Goal: Book appointment/travel/reservation

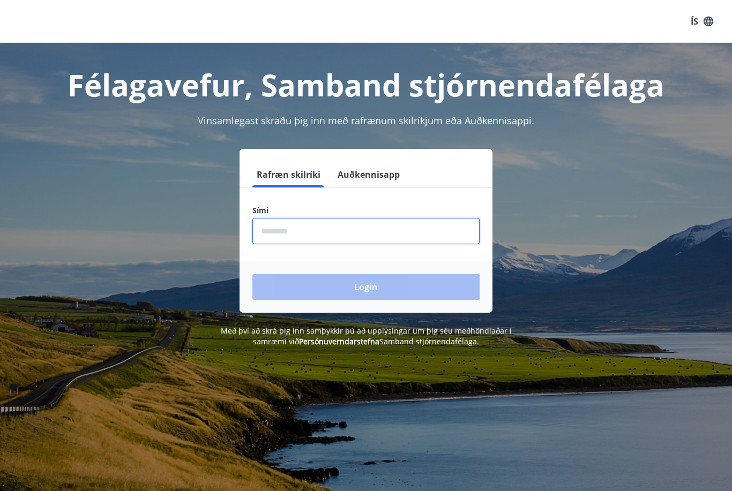
click at [331, 234] on input "phone" at bounding box center [365, 231] width 227 height 26
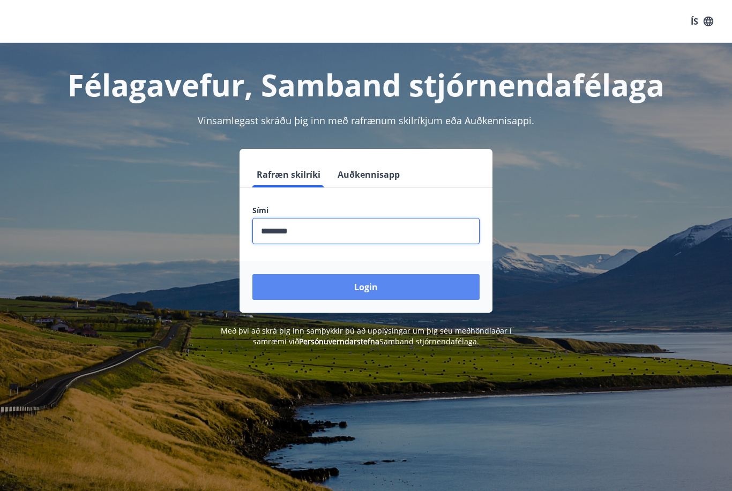
type input "********"
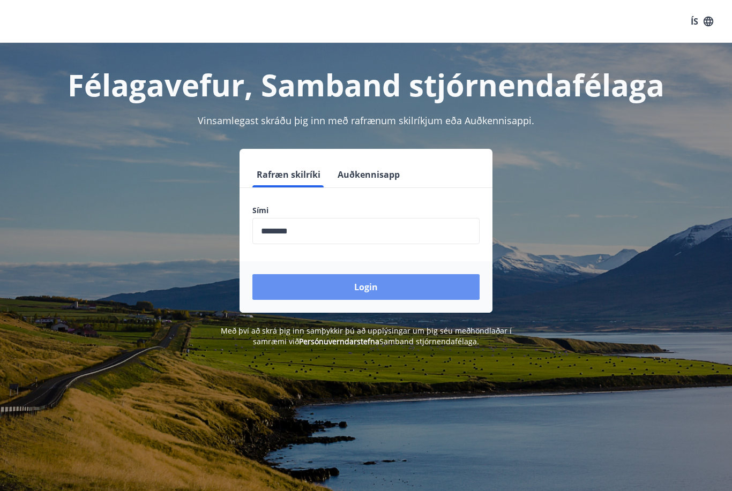
click at [368, 284] on button "Login" at bounding box center [365, 287] width 227 height 26
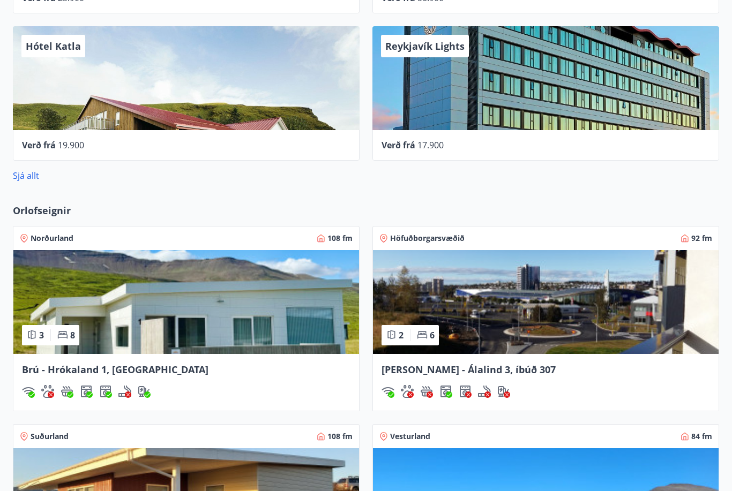
scroll to position [717, 0]
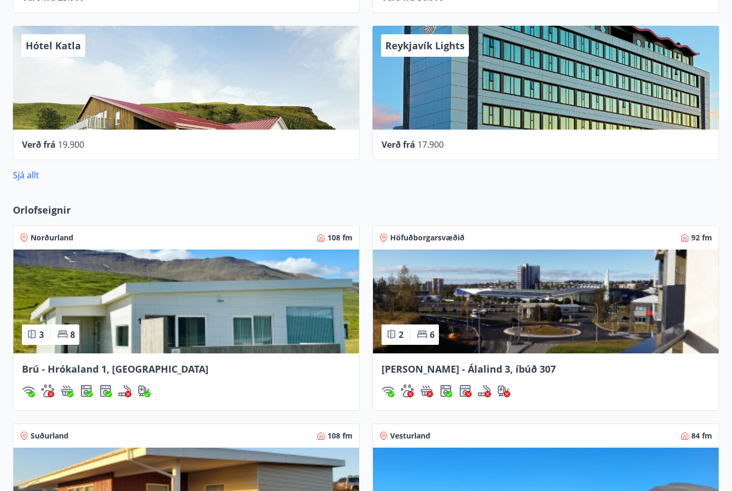
click at [244, 325] on img at bounding box center [186, 302] width 346 height 104
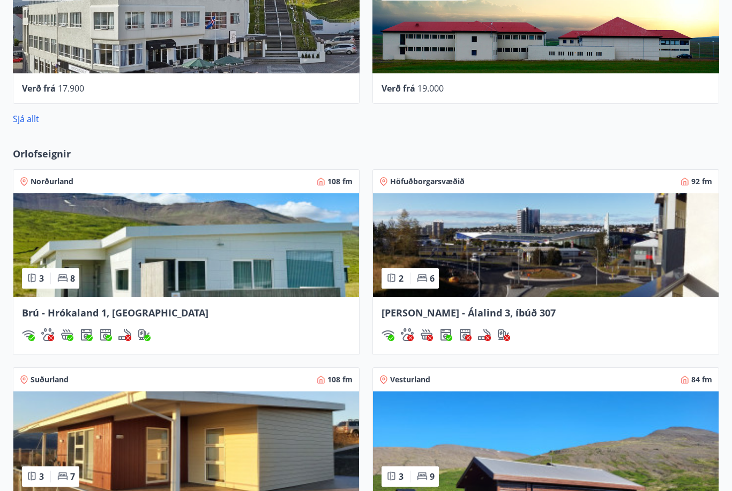
scroll to position [775, 0]
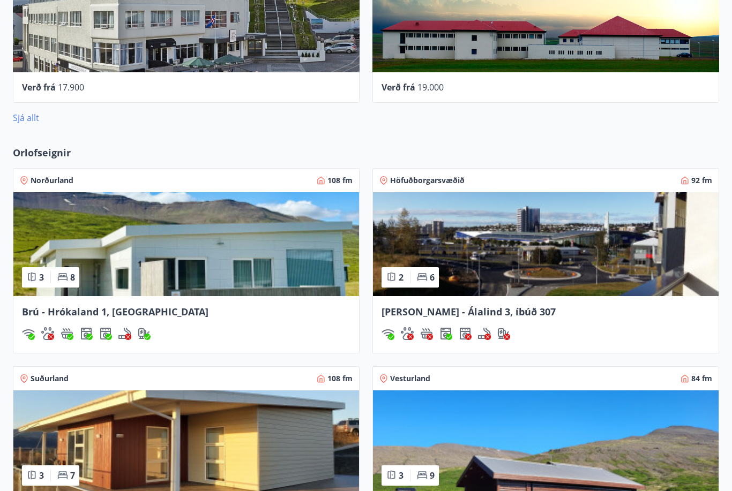
click at [23, 118] on link "Sjá allt" at bounding box center [26, 118] width 26 height 12
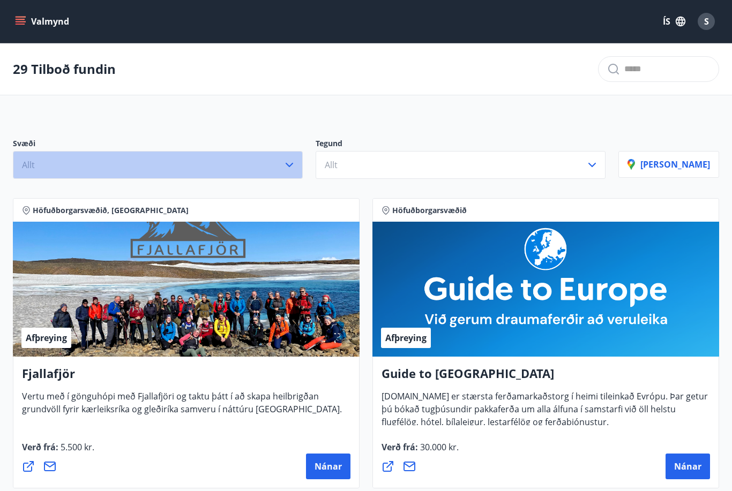
click at [296, 163] on icon "button" at bounding box center [289, 165] width 13 height 13
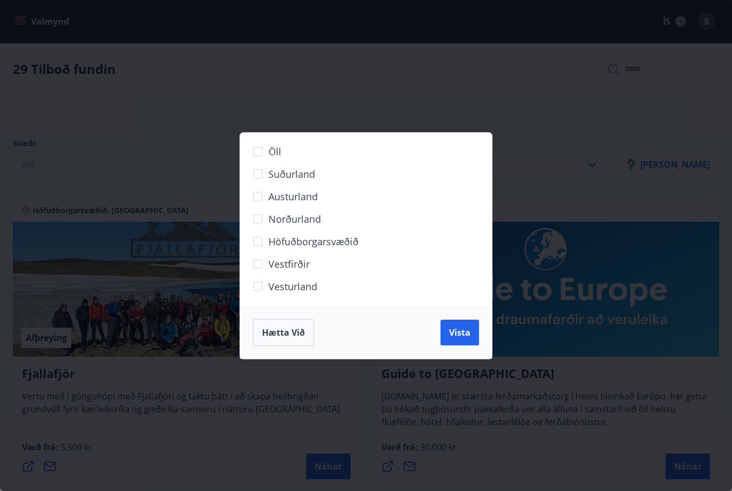
click at [294, 243] on span "Höfuðborgarsvæðið" at bounding box center [313, 242] width 90 height 14
click at [474, 327] on button "Vista" at bounding box center [459, 333] width 39 height 26
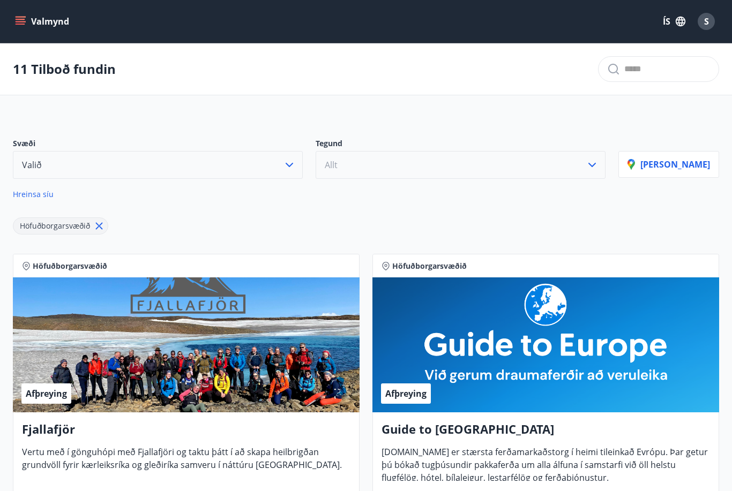
click at [599, 166] on icon "button" at bounding box center [592, 165] width 13 height 13
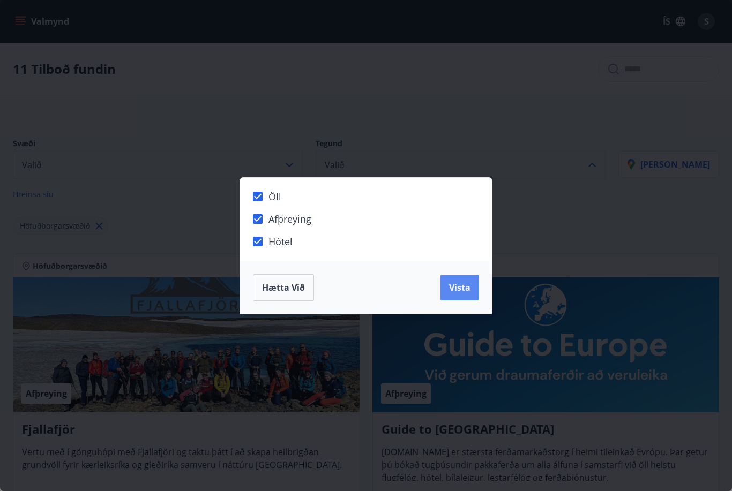
click at [463, 290] on span "Vista" at bounding box center [459, 288] width 21 height 12
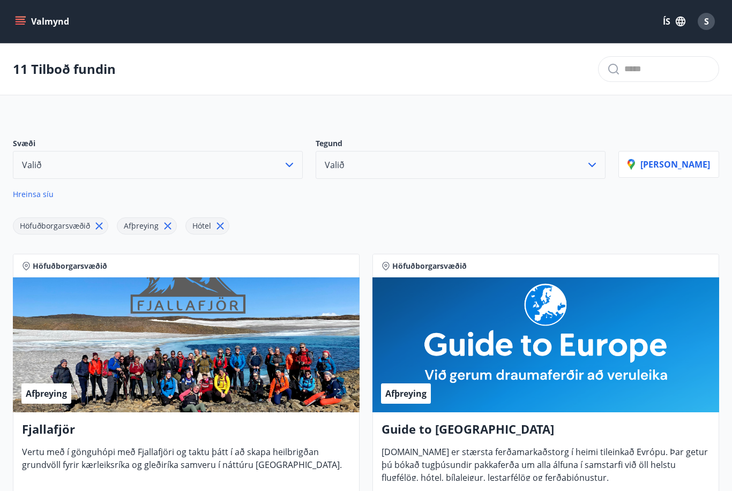
click at [214, 226] on icon at bounding box center [220, 226] width 12 height 12
click at [168, 226] on icon at bounding box center [168, 226] width 12 height 12
click at [96, 227] on icon at bounding box center [99, 226] width 12 height 12
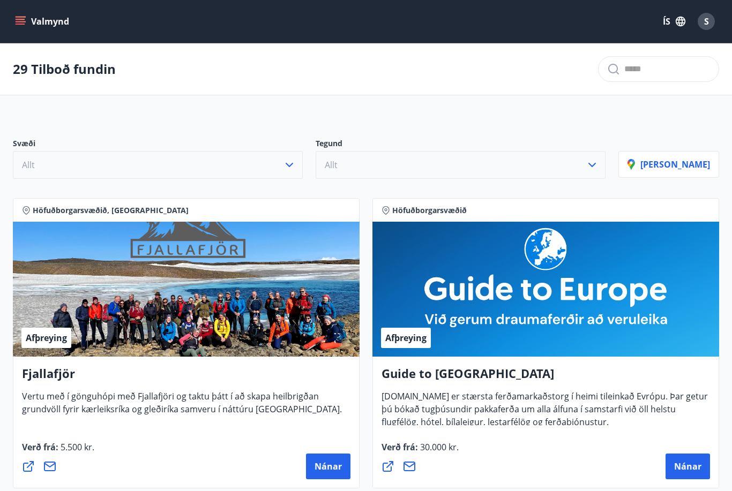
click at [41, 24] on button "Valmynd" at bounding box center [43, 21] width 61 height 19
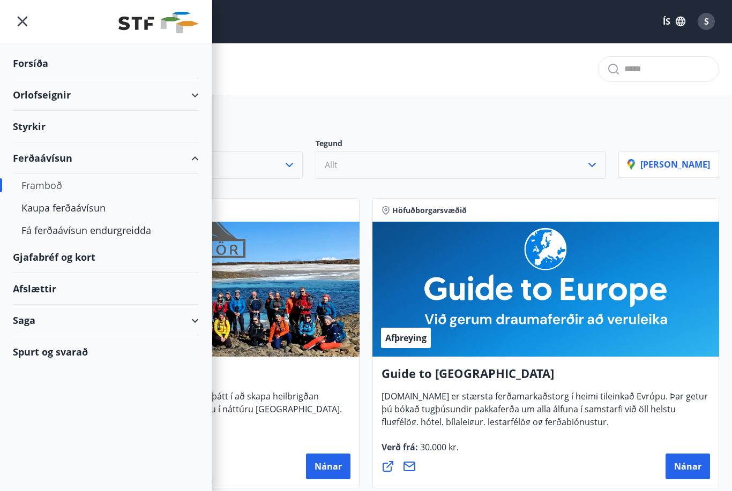
click at [197, 94] on div "Orlofseignir" at bounding box center [106, 95] width 186 height 32
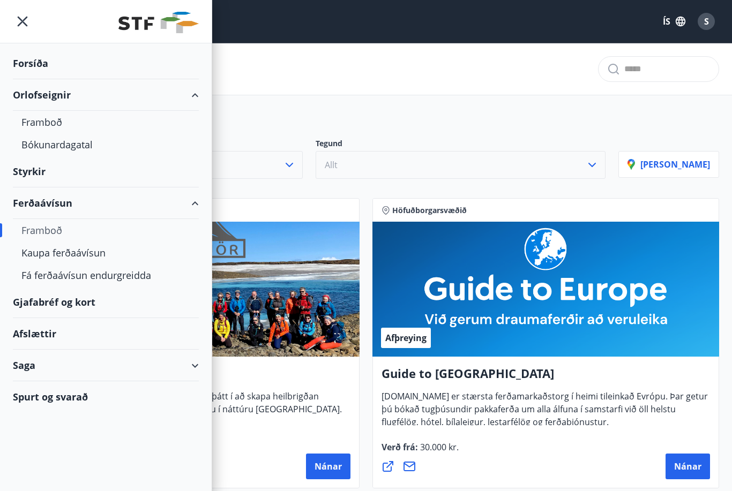
click at [67, 145] on div "Bókunardagatal" at bounding box center [105, 144] width 169 height 23
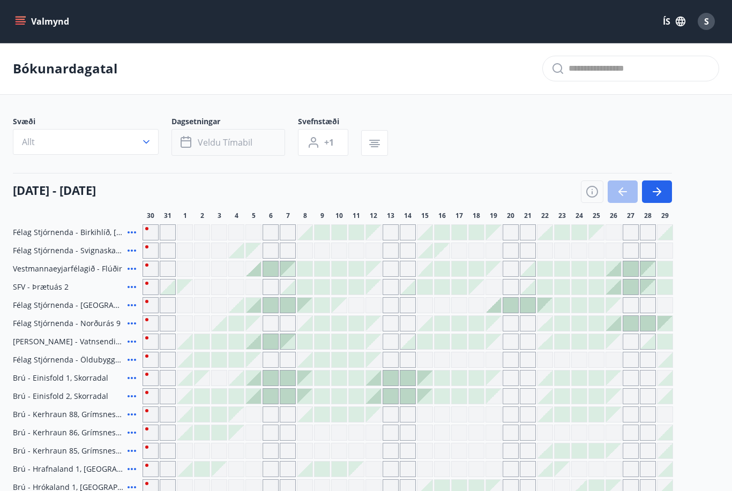
click at [233, 144] on span "Veldu tímabil" at bounding box center [225, 143] width 55 height 12
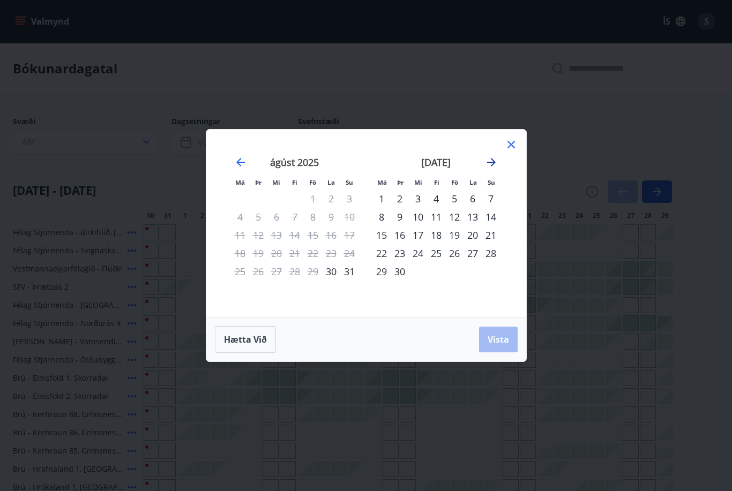
click at [491, 162] on icon "Move forward to switch to the next month." at bounding box center [491, 162] width 9 height 9
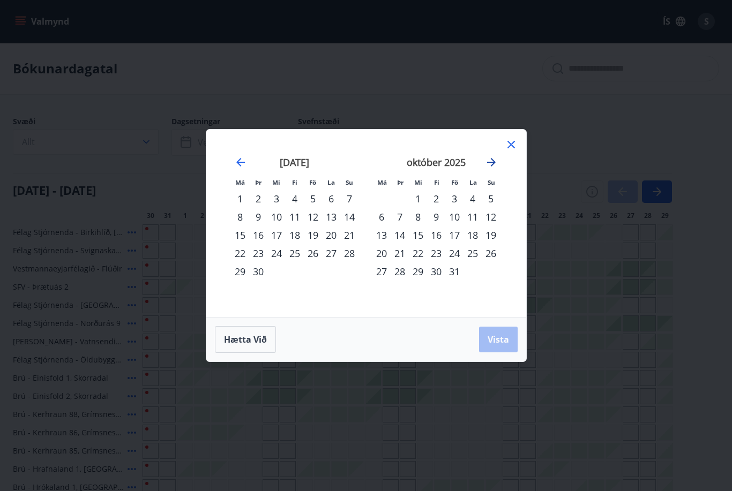
click at [491, 162] on icon "Move forward to switch to the next month." at bounding box center [491, 162] width 9 height 9
click at [457, 235] on div "19" at bounding box center [454, 235] width 18 height 18
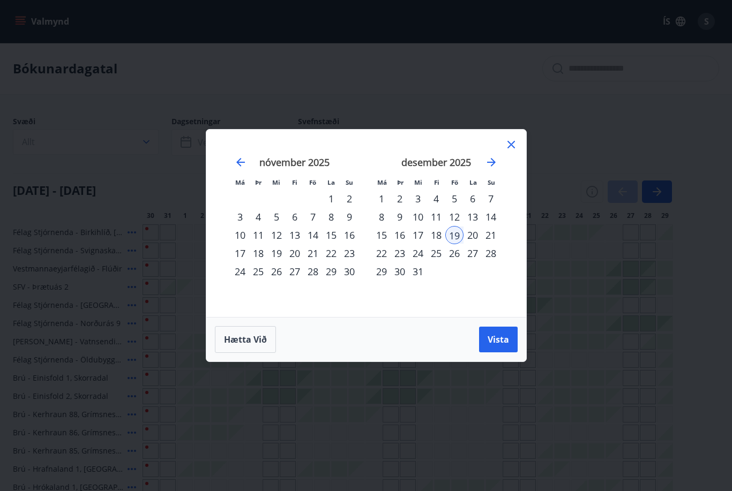
click at [382, 273] on div "29" at bounding box center [381, 272] width 18 height 18
click at [502, 343] on span "Vista" at bounding box center [498, 340] width 21 height 12
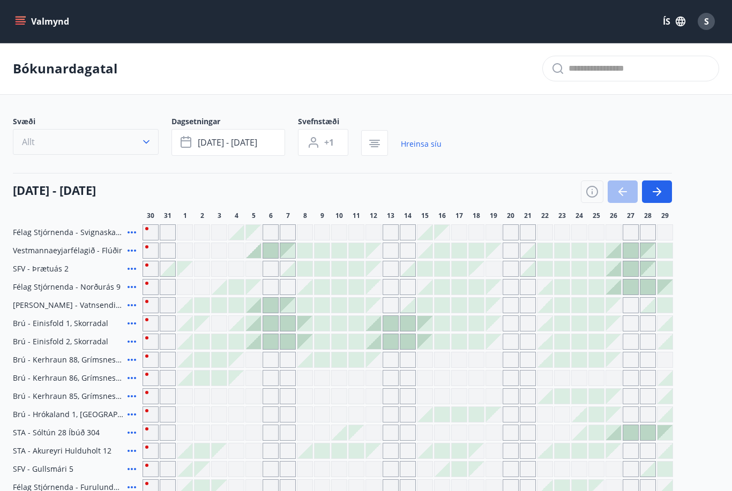
click at [146, 142] on icon "button" at bounding box center [146, 142] width 11 height 11
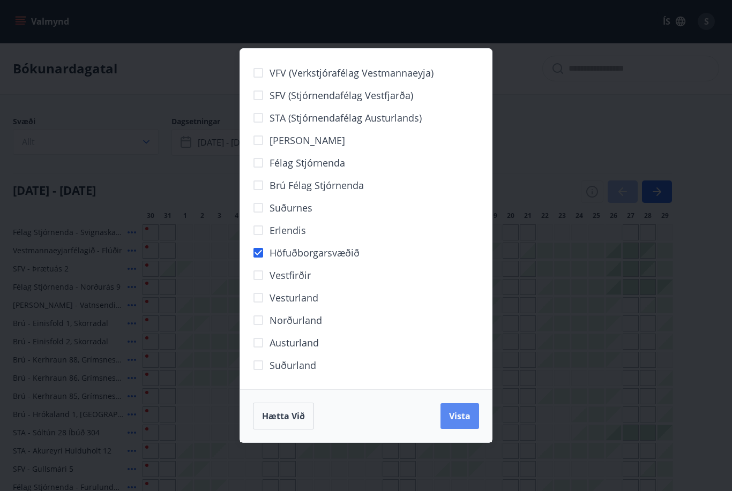
click at [457, 417] on span "Vista" at bounding box center [459, 416] width 21 height 12
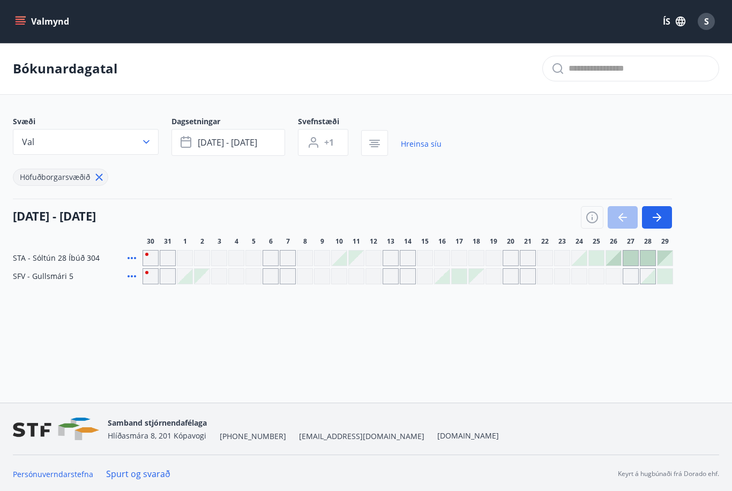
click at [596, 258] on div at bounding box center [596, 258] width 15 height 15
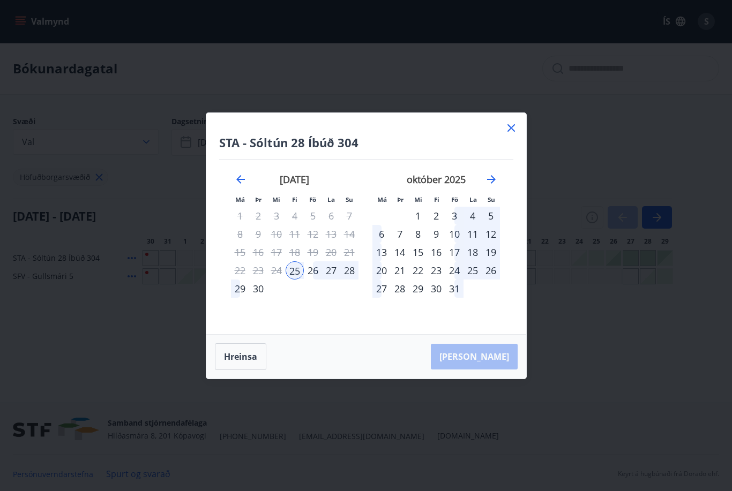
click at [511, 129] on icon at bounding box center [511, 128] width 13 height 13
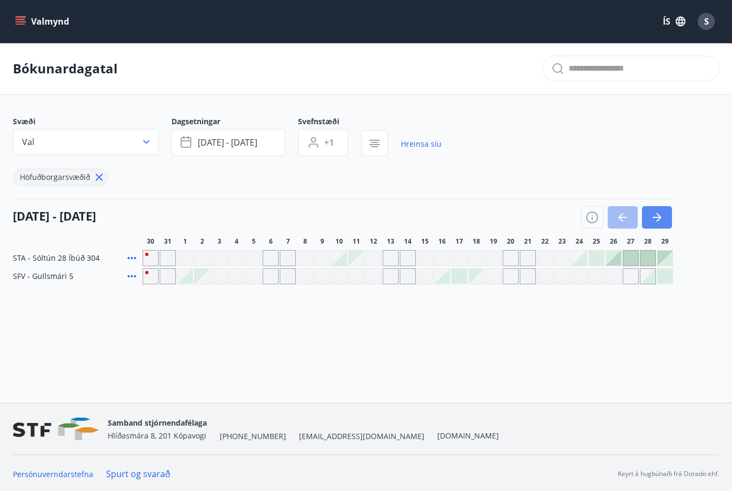
click at [660, 214] on icon "button" at bounding box center [656, 217] width 13 height 13
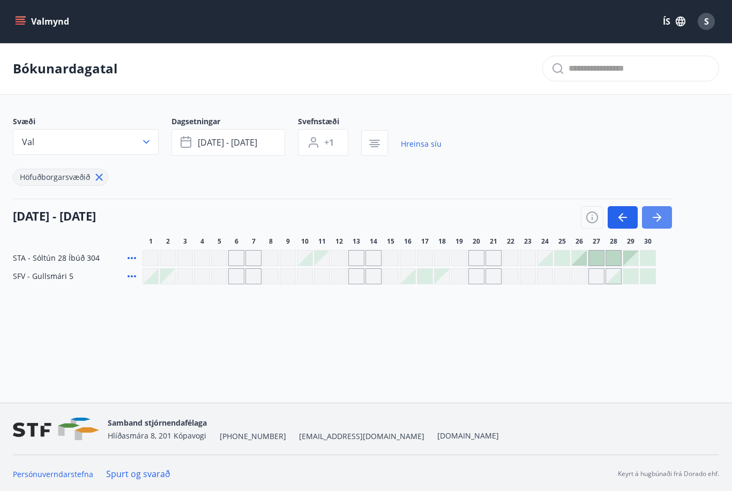
click at [660, 214] on icon "button" at bounding box center [656, 217] width 13 height 13
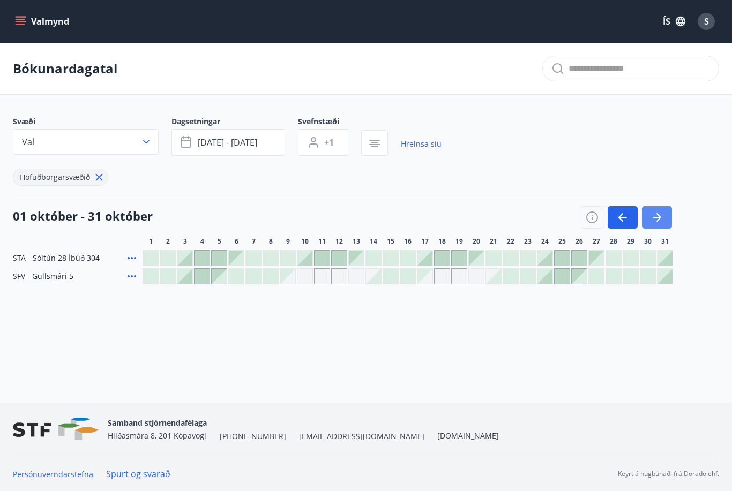
click at [660, 214] on icon "button" at bounding box center [656, 217] width 13 height 13
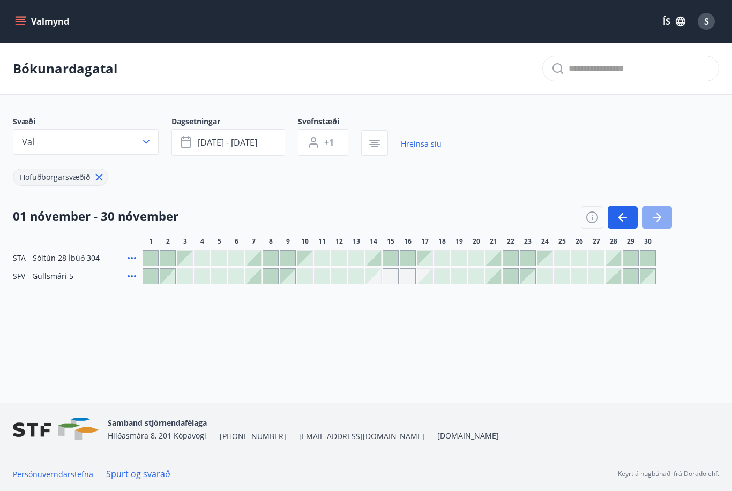
click at [660, 214] on icon "button" at bounding box center [656, 217] width 13 height 13
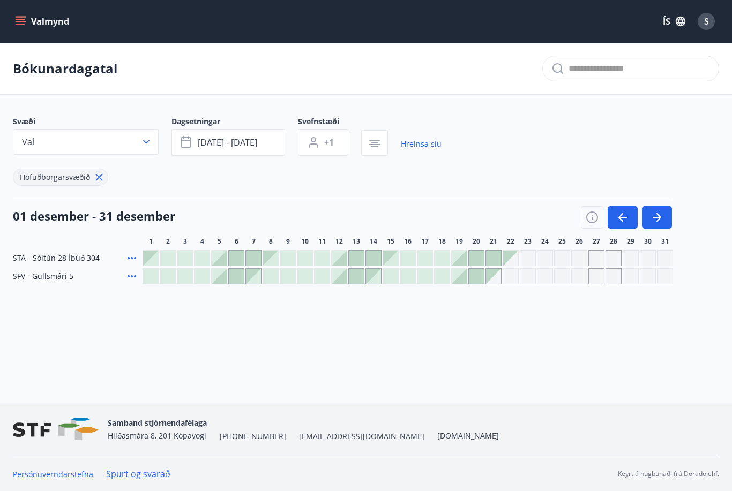
click at [527, 258] on div "Gráir dagar eru ekki bókanlegir" at bounding box center [528, 258] width 16 height 16
click at [555, 349] on div "Valmynd ÍS S Bókunardagatal Svæði Val Dagsetningar [DATE] - [DATE] Svefnstæði +…" at bounding box center [366, 201] width 732 height 403
click at [707, 24] on span "S" at bounding box center [706, 22] width 5 height 12
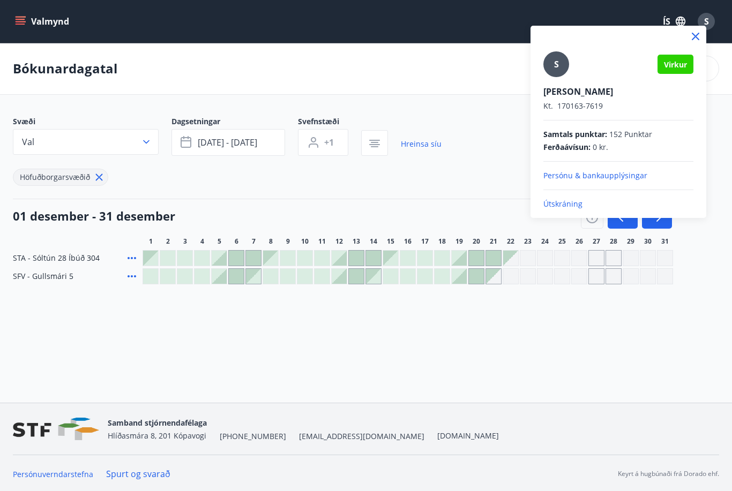
click at [558, 326] on div at bounding box center [366, 245] width 732 height 491
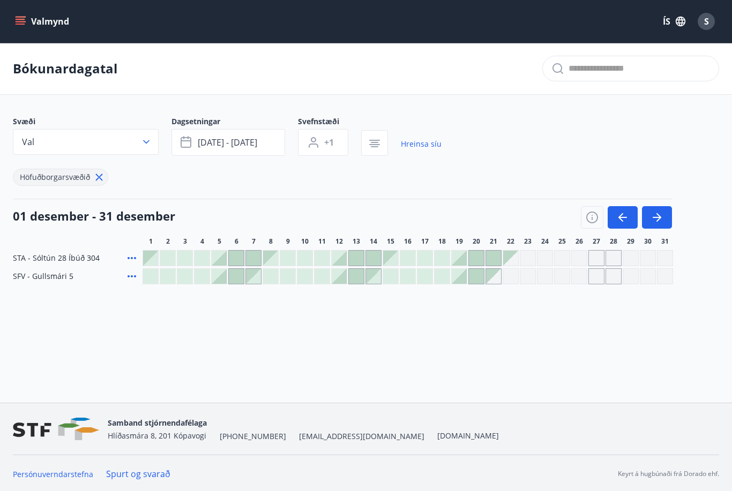
click at [54, 22] on button "Valmynd" at bounding box center [43, 21] width 61 height 19
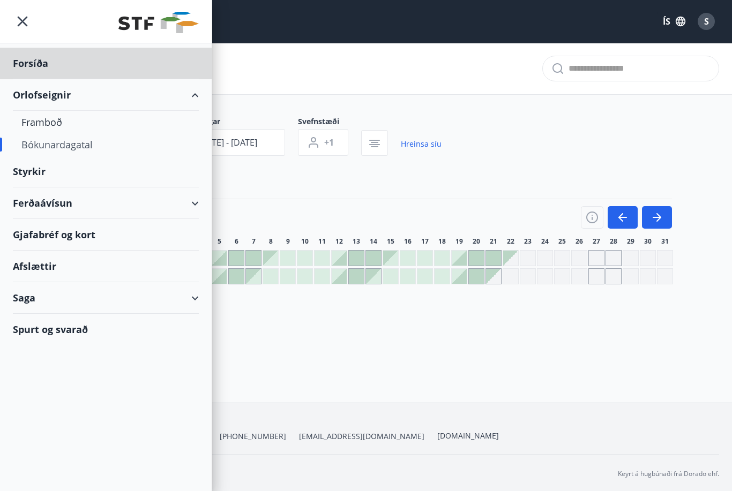
click at [50, 79] on div "Styrkir" at bounding box center [106, 64] width 186 height 32
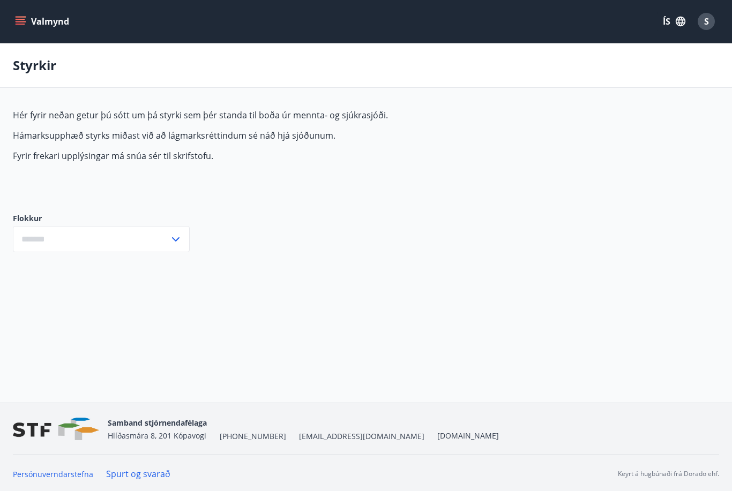
type input "***"
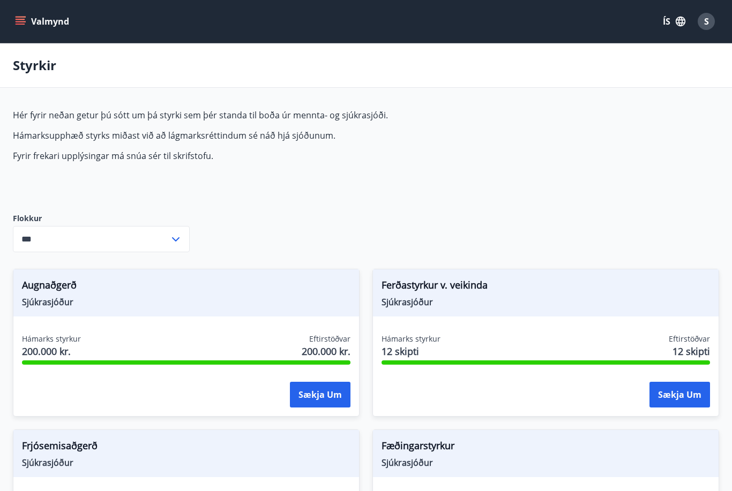
click at [32, 19] on button "Valmynd" at bounding box center [43, 21] width 61 height 19
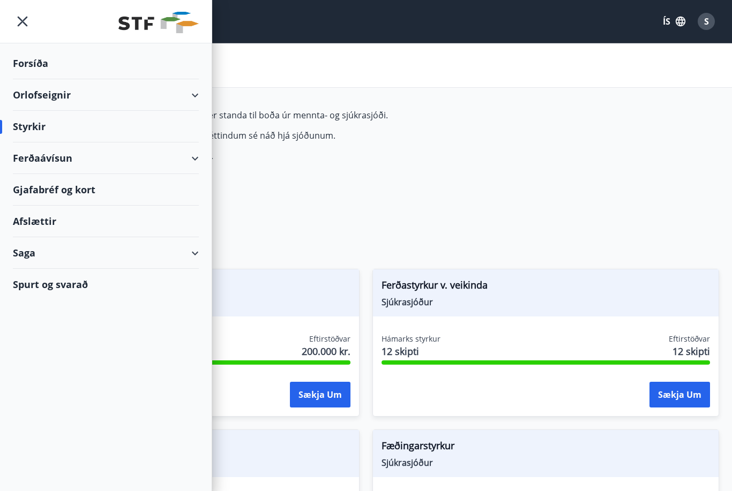
click at [196, 158] on div "Ferðaávísun" at bounding box center [106, 159] width 186 height 32
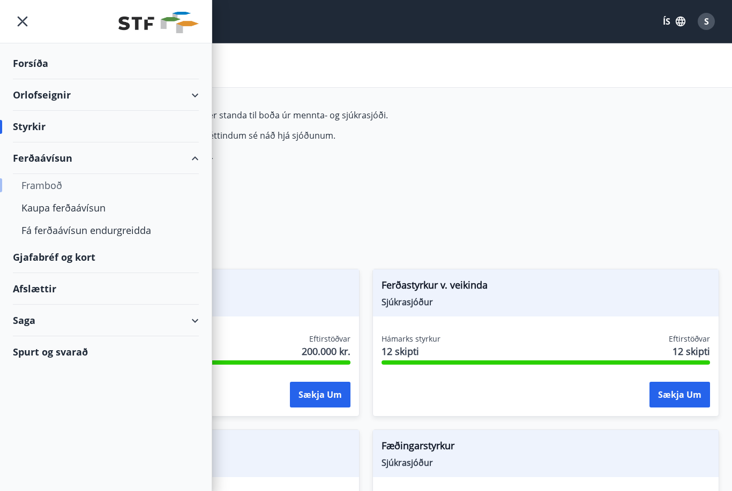
click at [48, 188] on div "Framboð" at bounding box center [105, 185] width 169 height 23
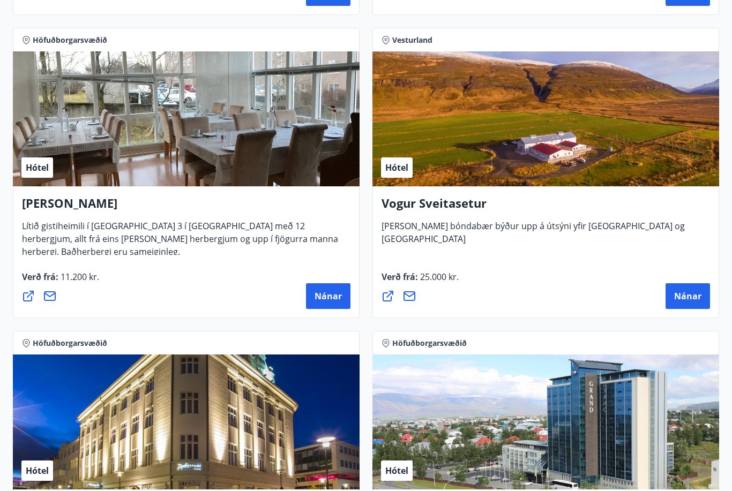
scroll to position [2894, 0]
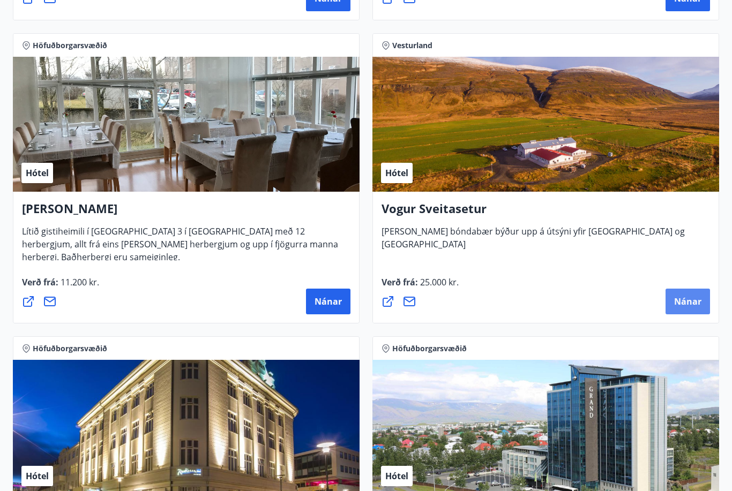
click at [687, 300] on span "Nánar" at bounding box center [687, 302] width 27 height 12
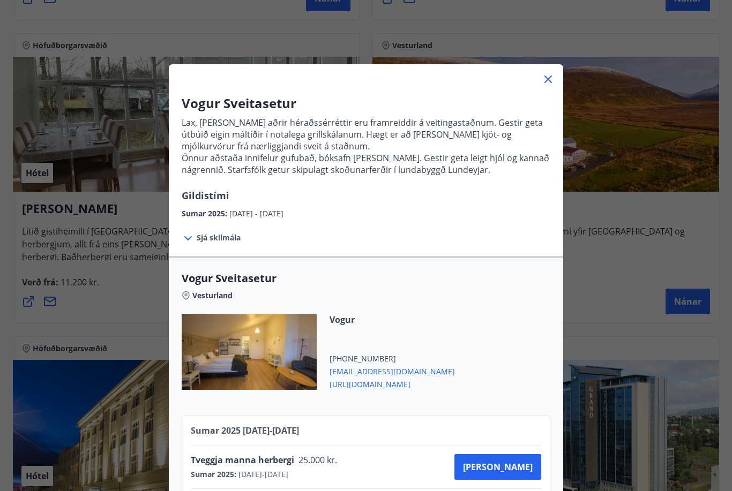
scroll to position [0, 0]
click at [272, 343] on div at bounding box center [249, 352] width 135 height 76
click at [549, 78] on icon at bounding box center [548, 80] width 8 height 8
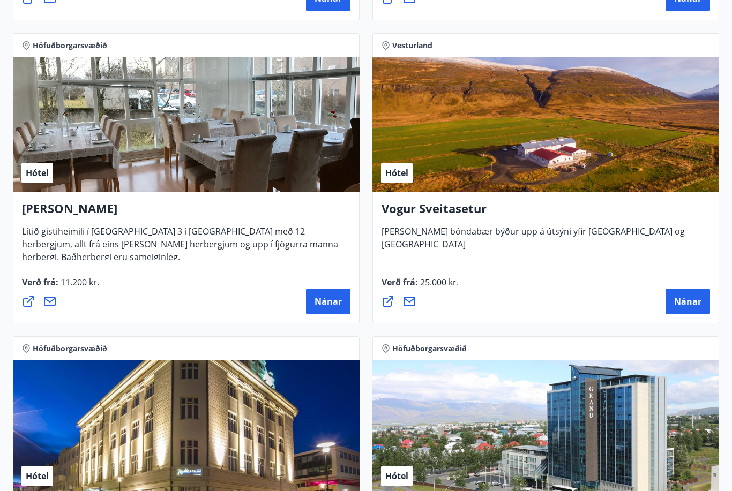
click at [534, 120] on div "Hótel" at bounding box center [545, 124] width 347 height 135
click at [405, 173] on span "Hótel" at bounding box center [396, 173] width 23 height 12
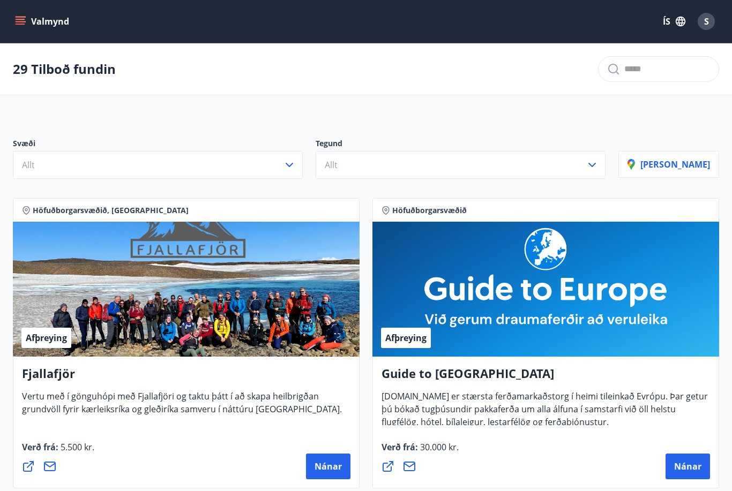
click at [709, 20] on div "S" at bounding box center [706, 21] width 17 height 17
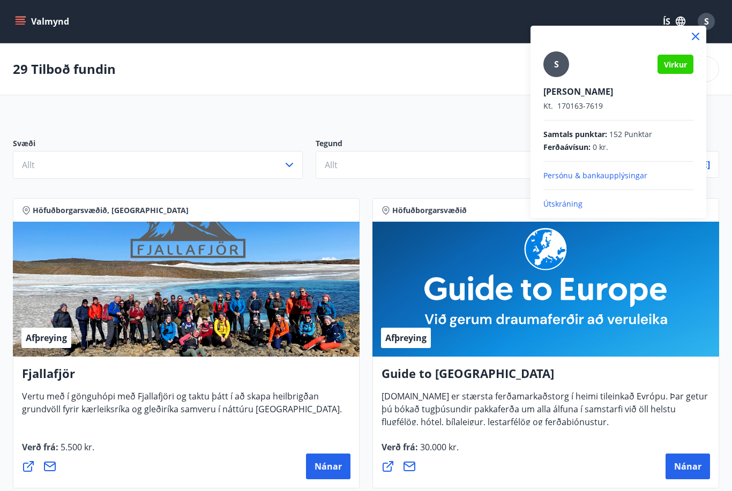
click at [569, 205] on p "Útskráning" at bounding box center [618, 204] width 150 height 11
